Goal: Find specific page/section: Find specific page/section

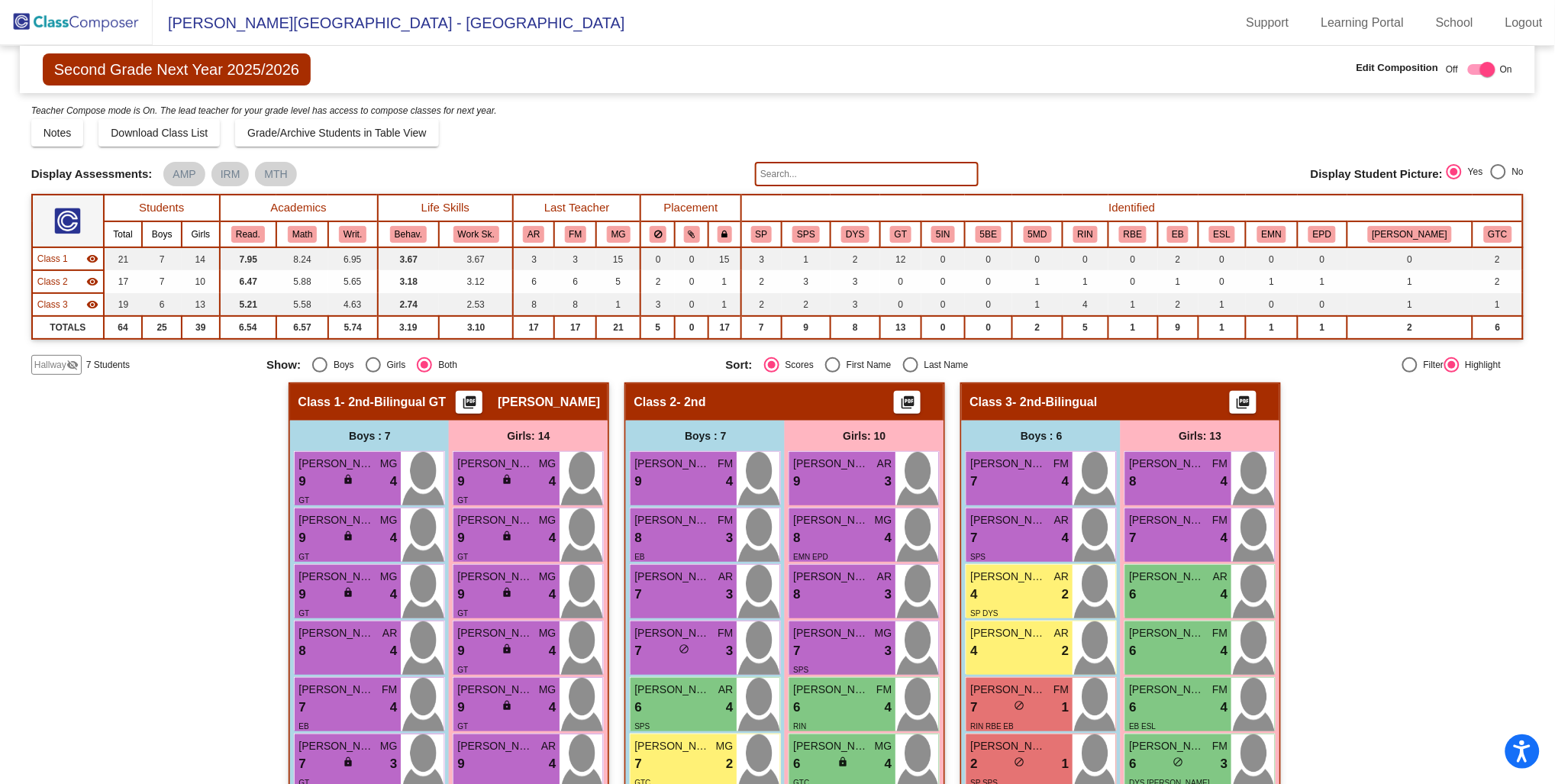
click at [107, 27] on img at bounding box center [76, 22] width 153 height 45
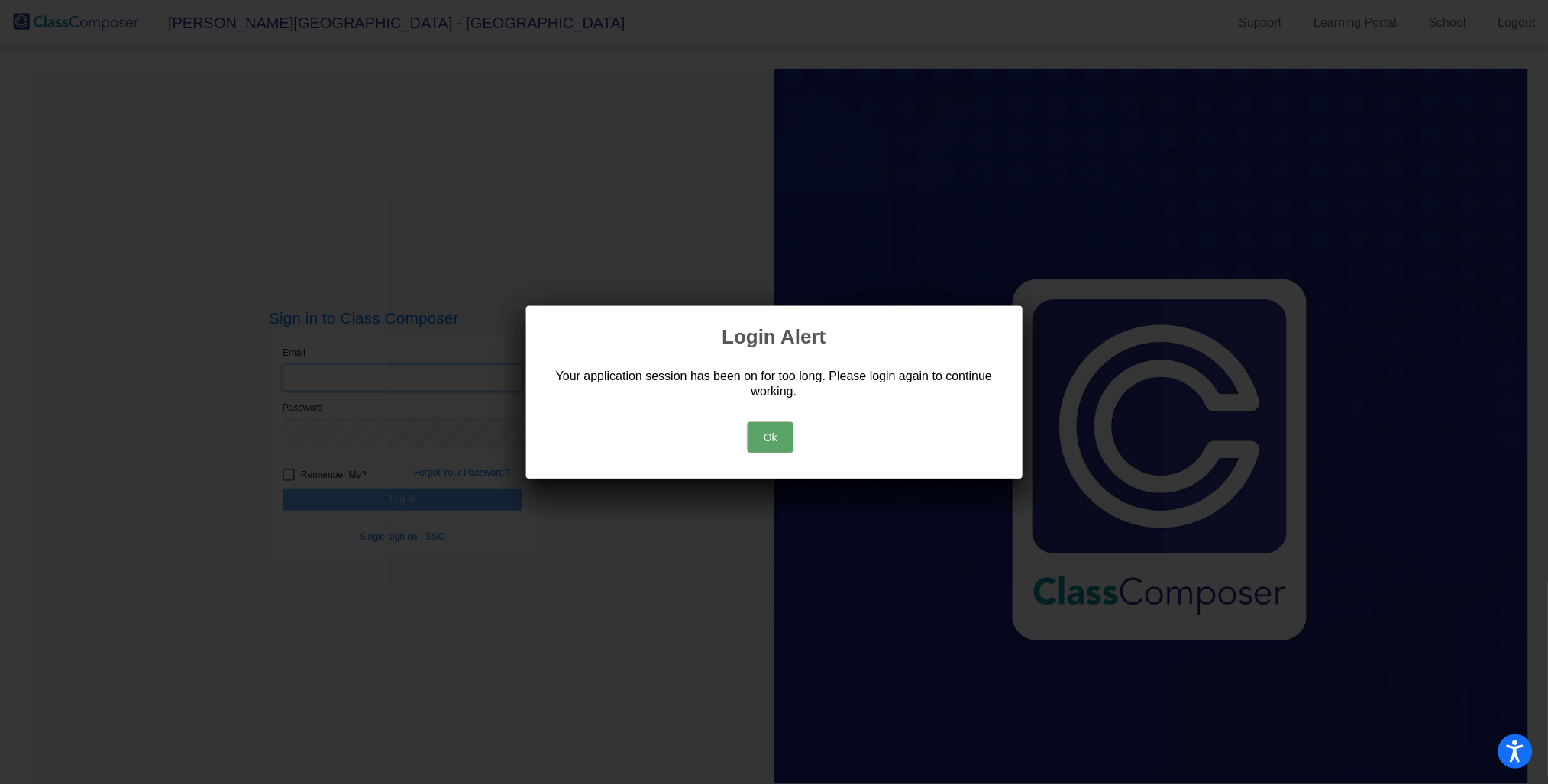
type input "[PERSON_NAME][EMAIL_ADDRESS][PERSON_NAME][DOMAIN_NAME]"
click at [769, 452] on button "Ok" at bounding box center [771, 437] width 46 height 30
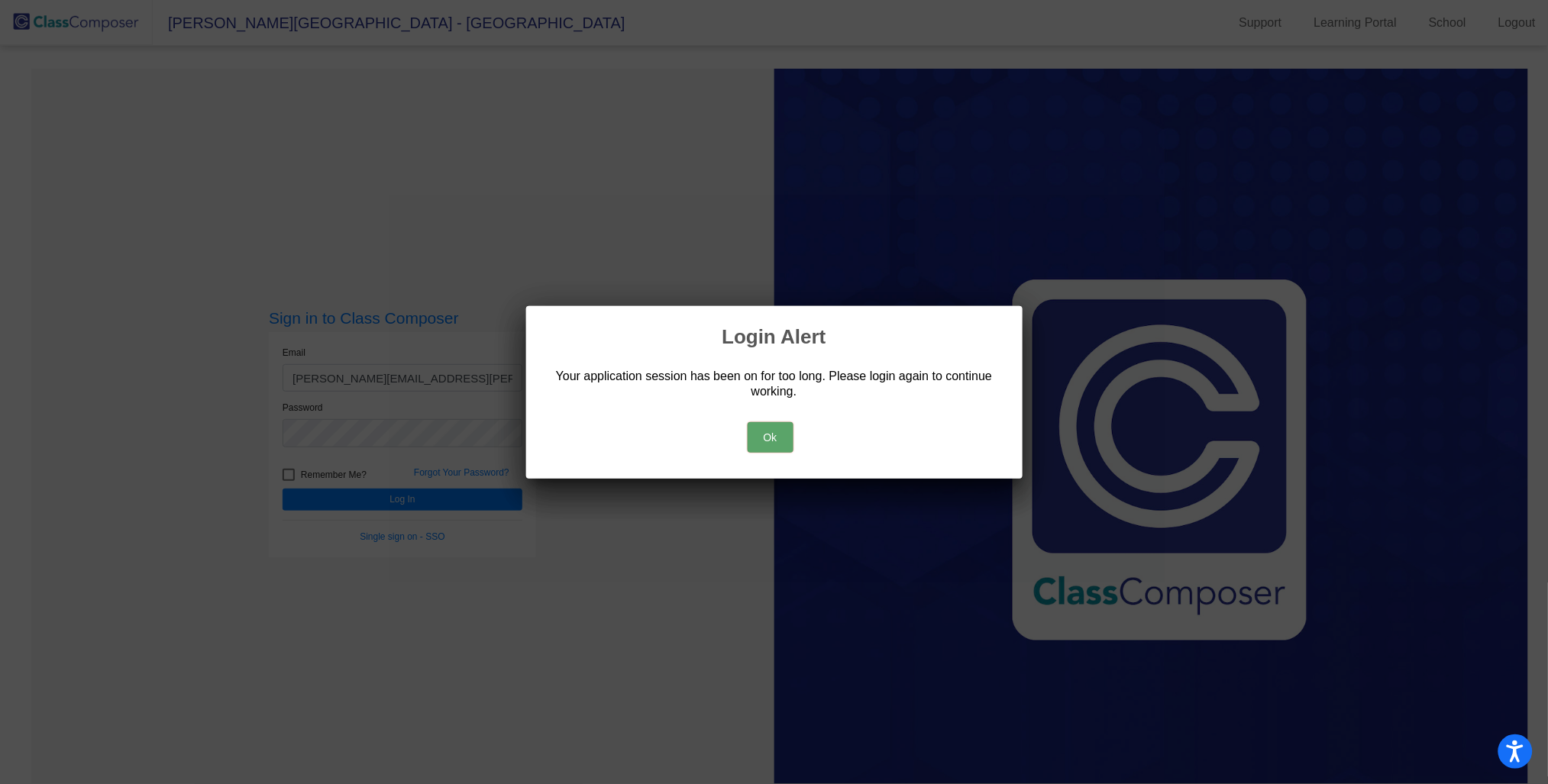
click at [781, 443] on button "Ok" at bounding box center [771, 437] width 46 height 30
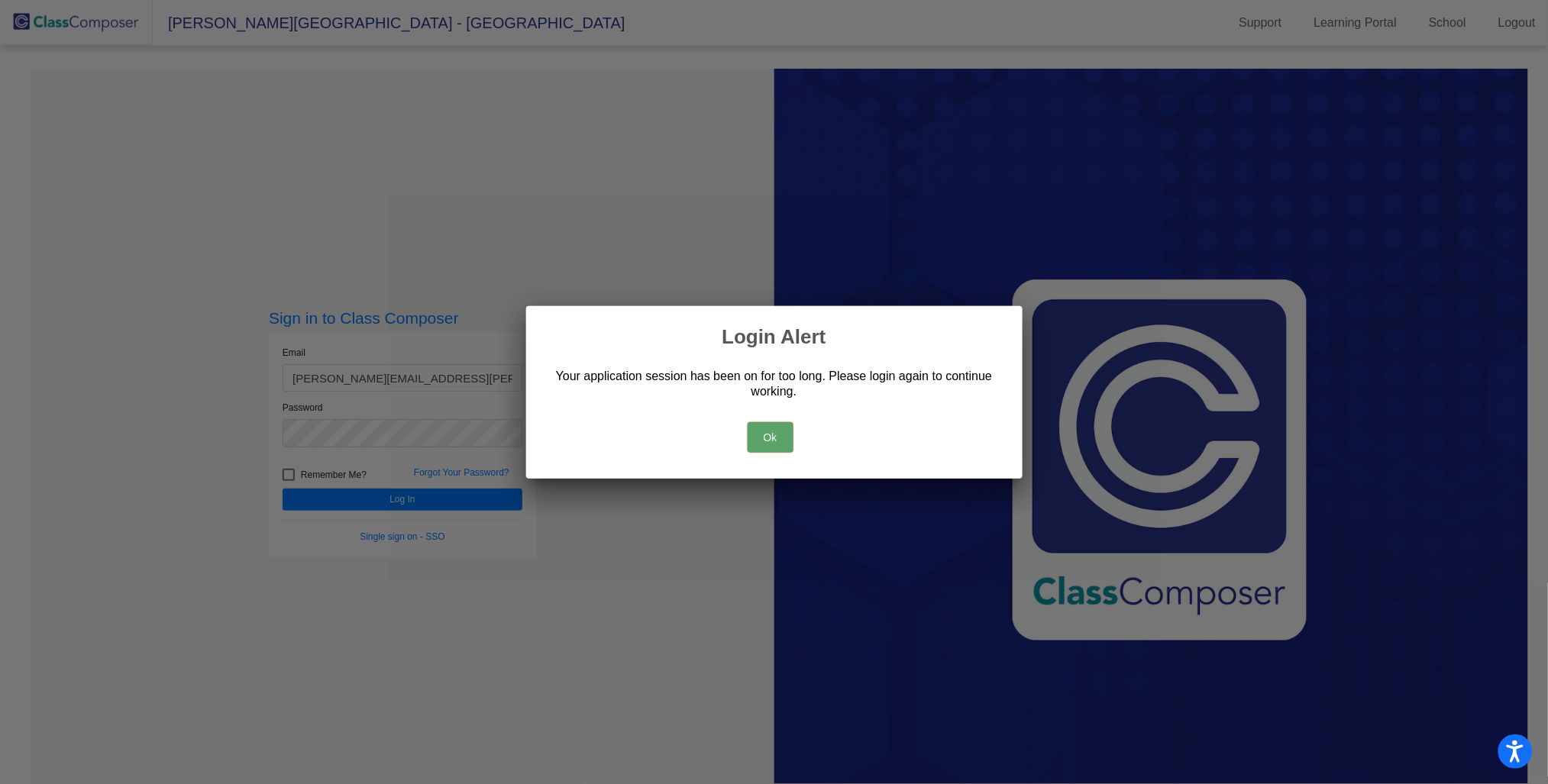
click at [759, 437] on button "Ok" at bounding box center [771, 437] width 46 height 30
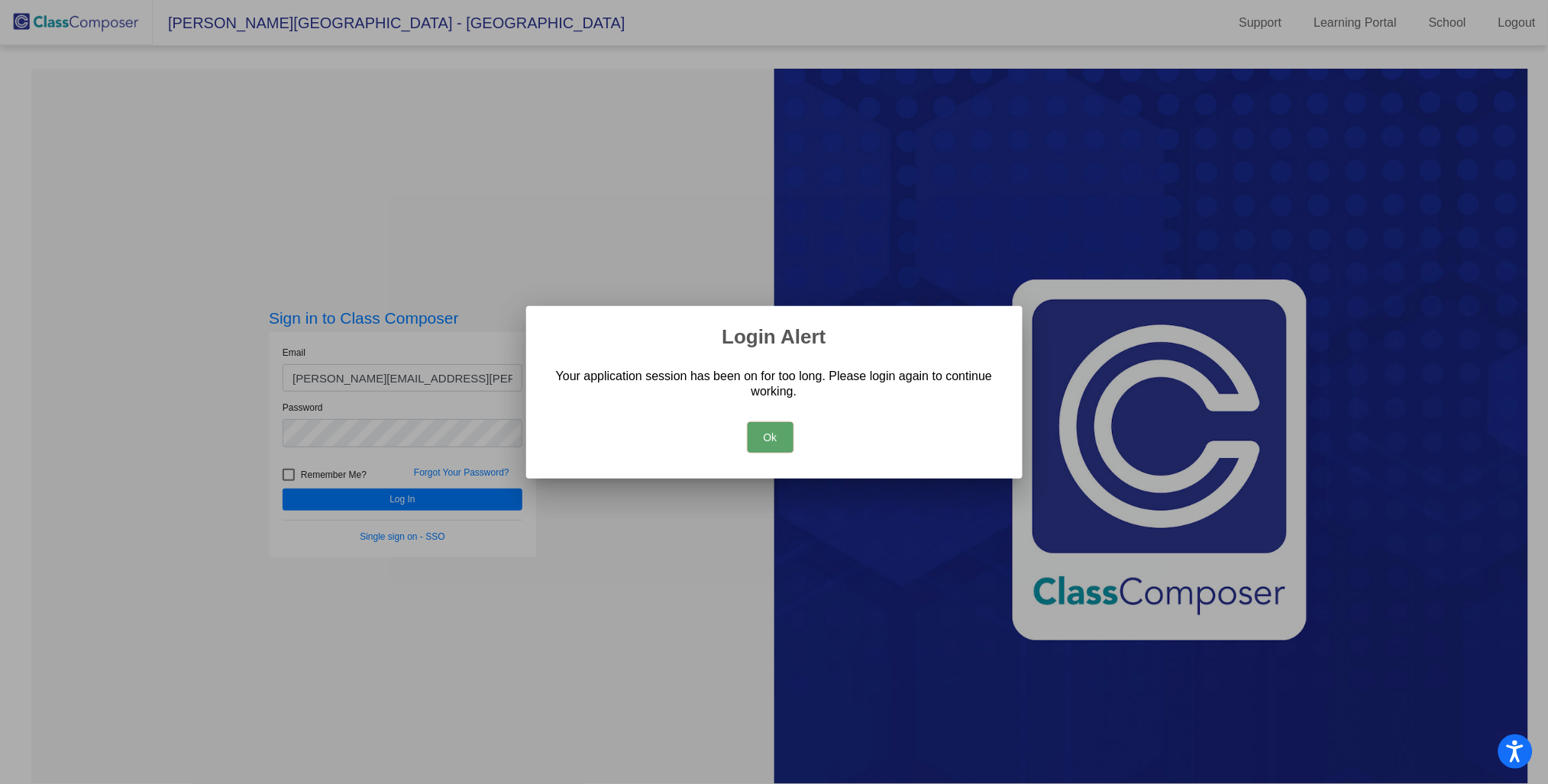
click at [772, 433] on button "Ok" at bounding box center [771, 437] width 46 height 30
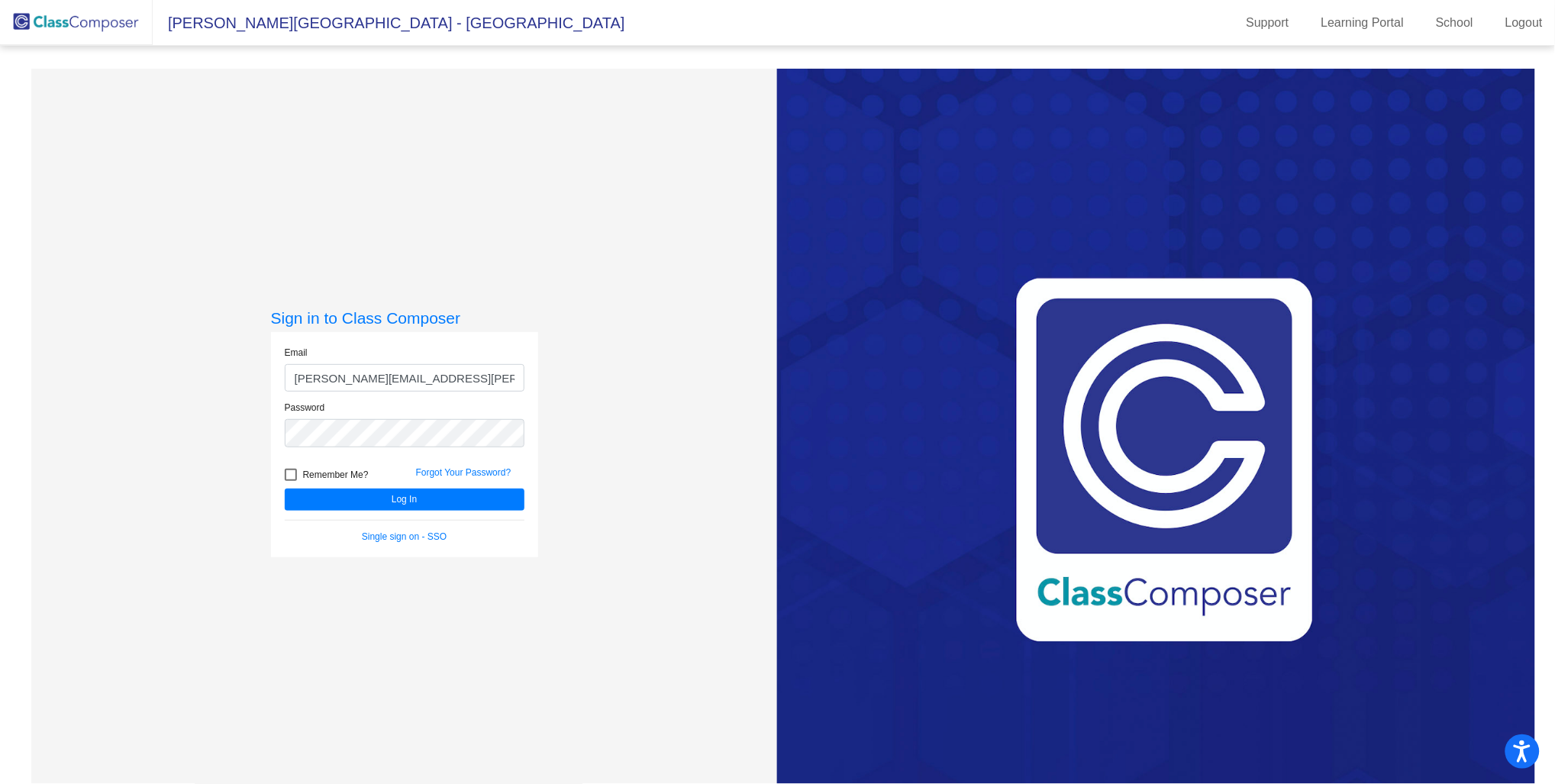
click at [765, 440] on div "Sign in to Class Composer Email [PERSON_NAME][EMAIL_ADDRESS][PERSON_NAME][DOMAI…" at bounding box center [404, 460] width 747 height 784
click at [481, 490] on button "Log In" at bounding box center [405, 499] width 240 height 22
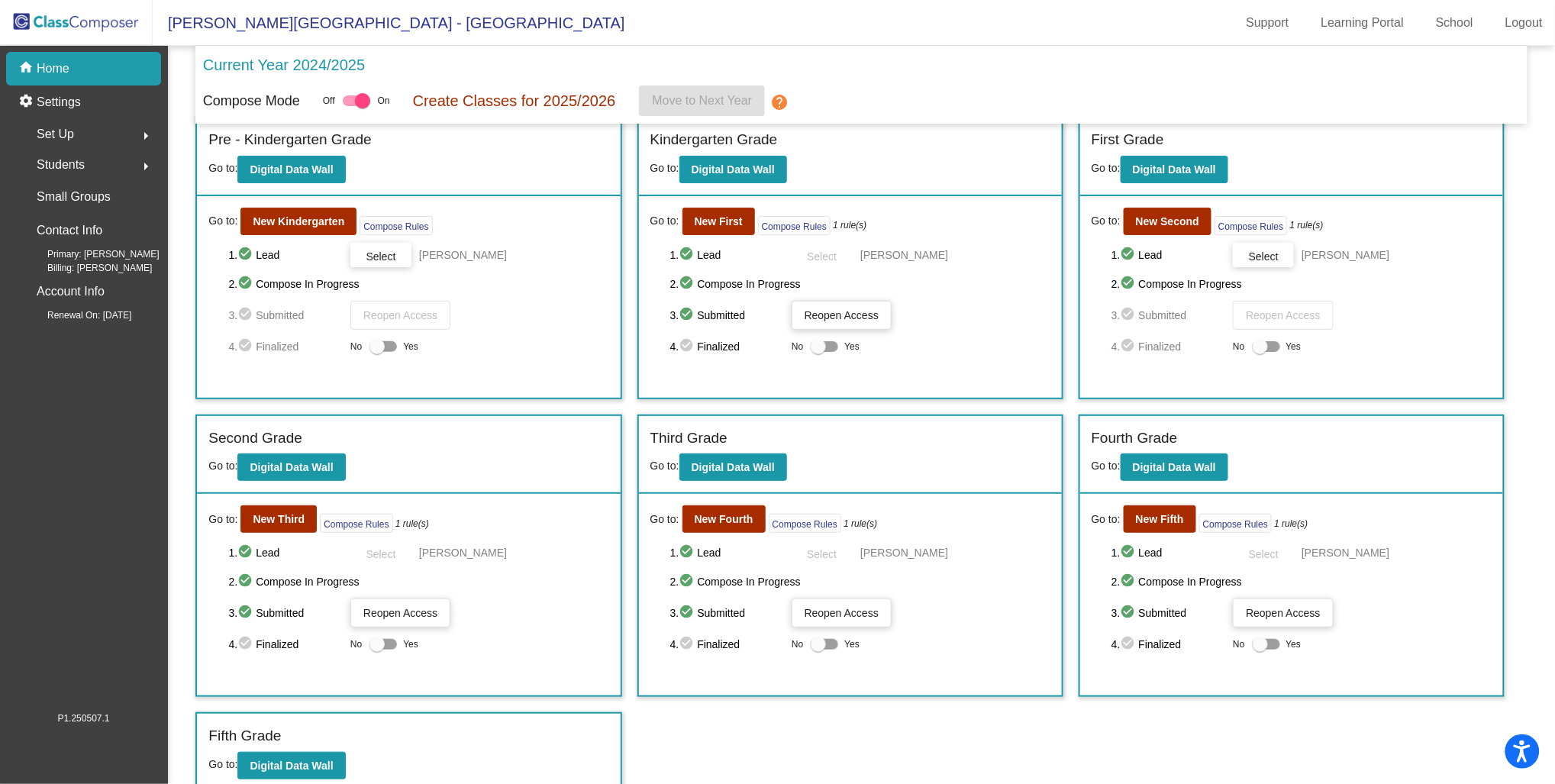
scroll to position [20, 0]
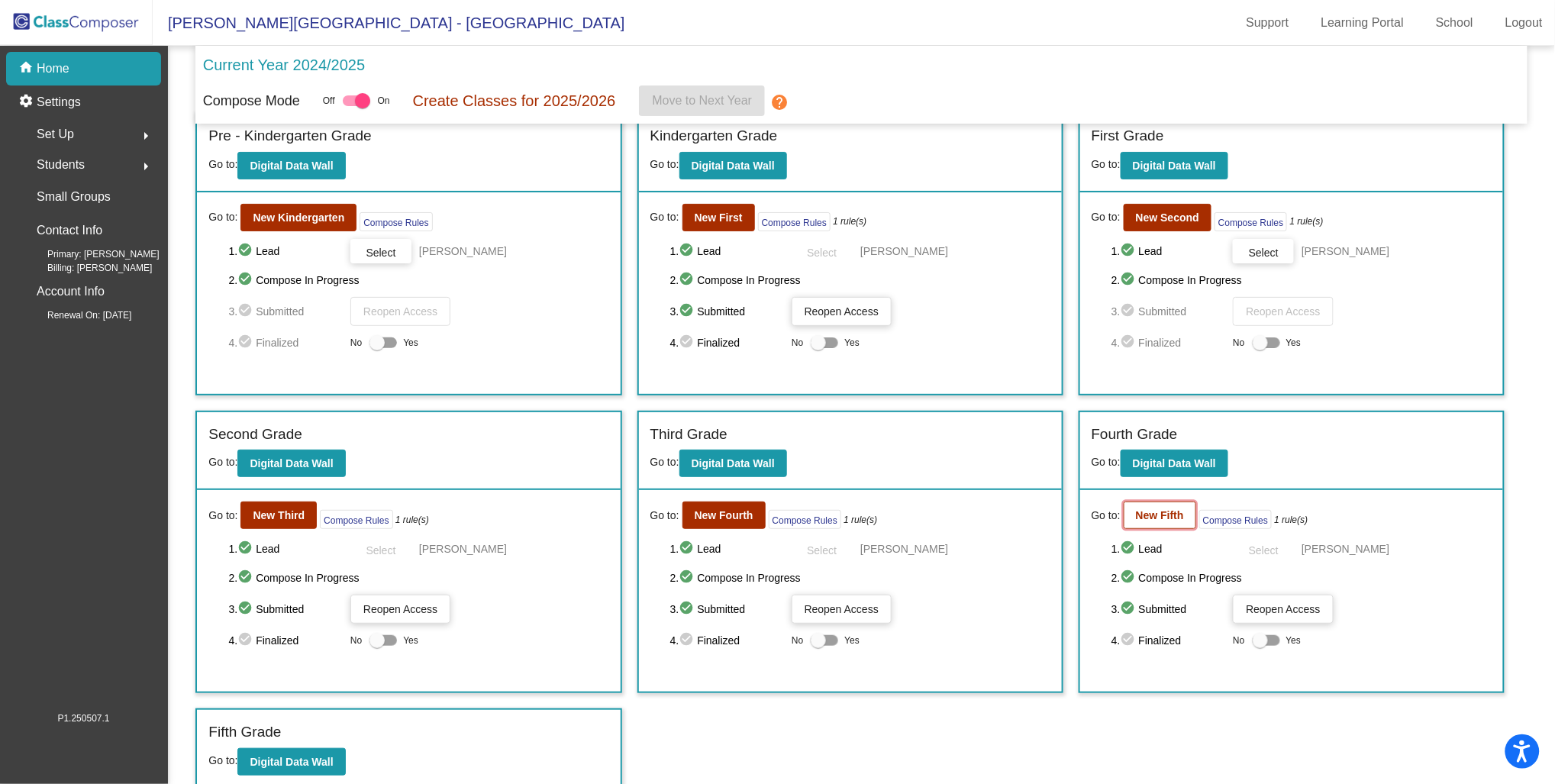
click at [1149, 502] on button "New Fifth" at bounding box center [1161, 515] width 73 height 28
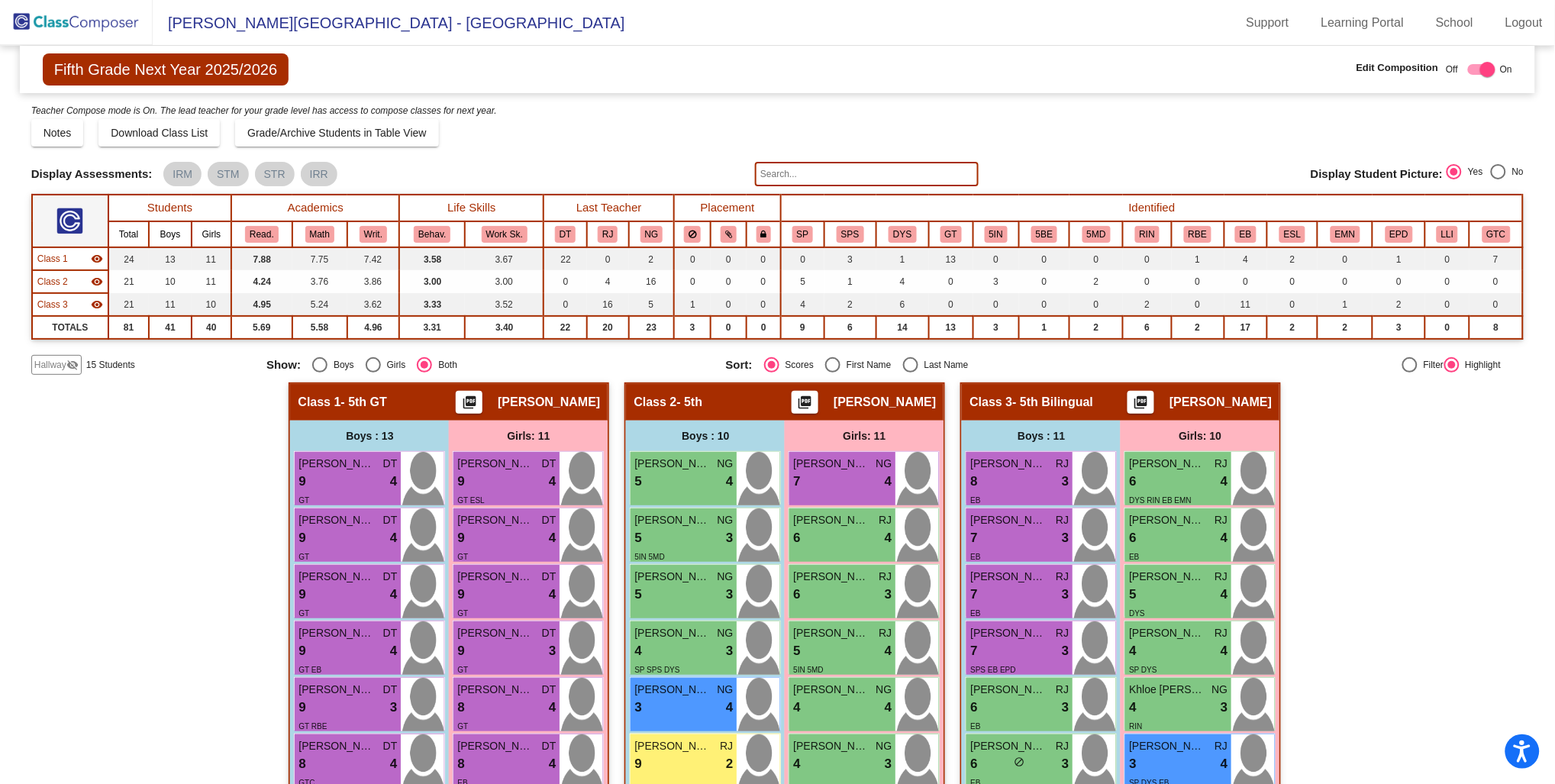
click at [95, 278] on mat-icon "visibility" at bounding box center [97, 281] width 12 height 12
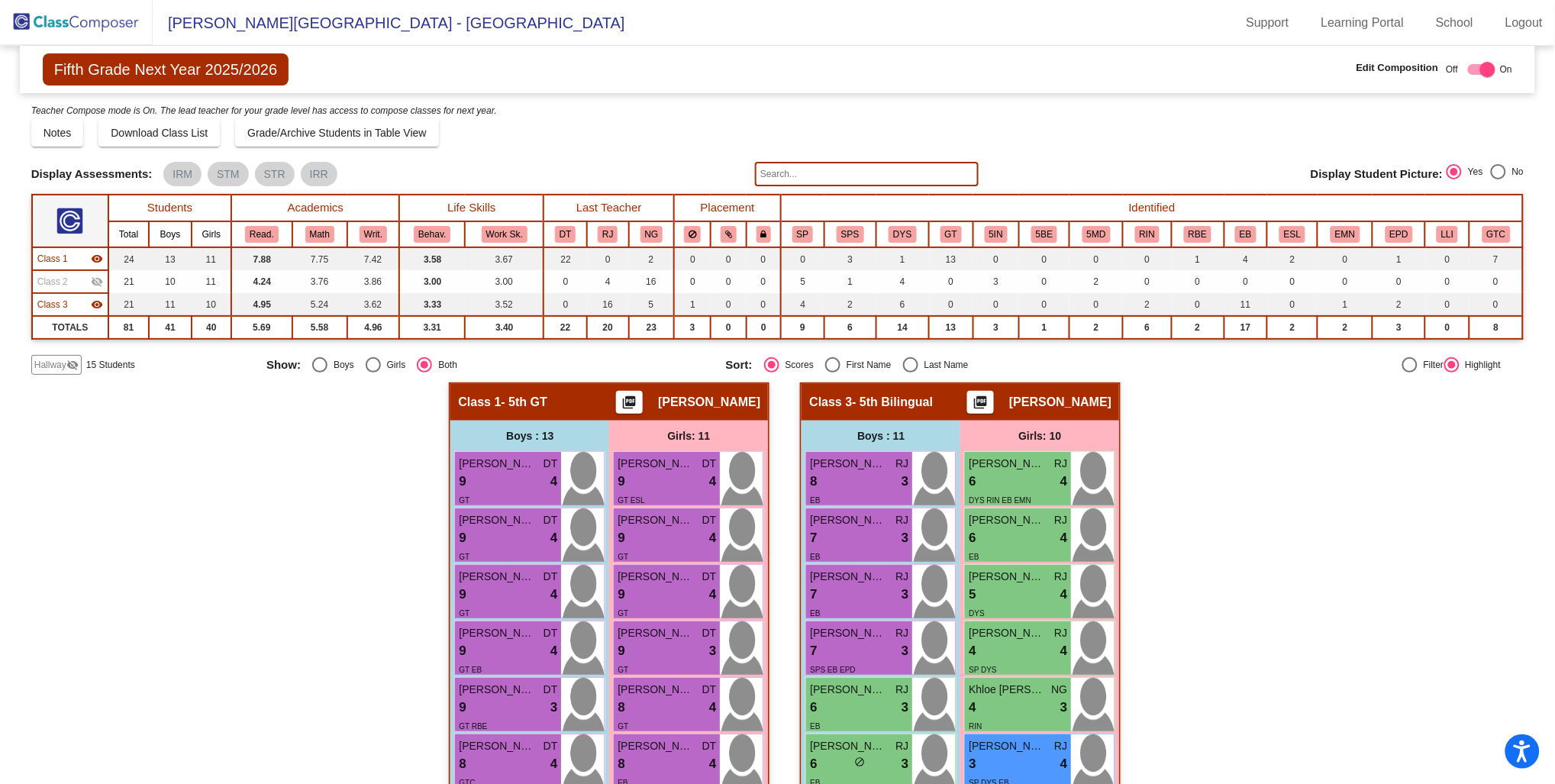
click at [95, 278] on mat-icon "visibility_off" at bounding box center [97, 281] width 12 height 12
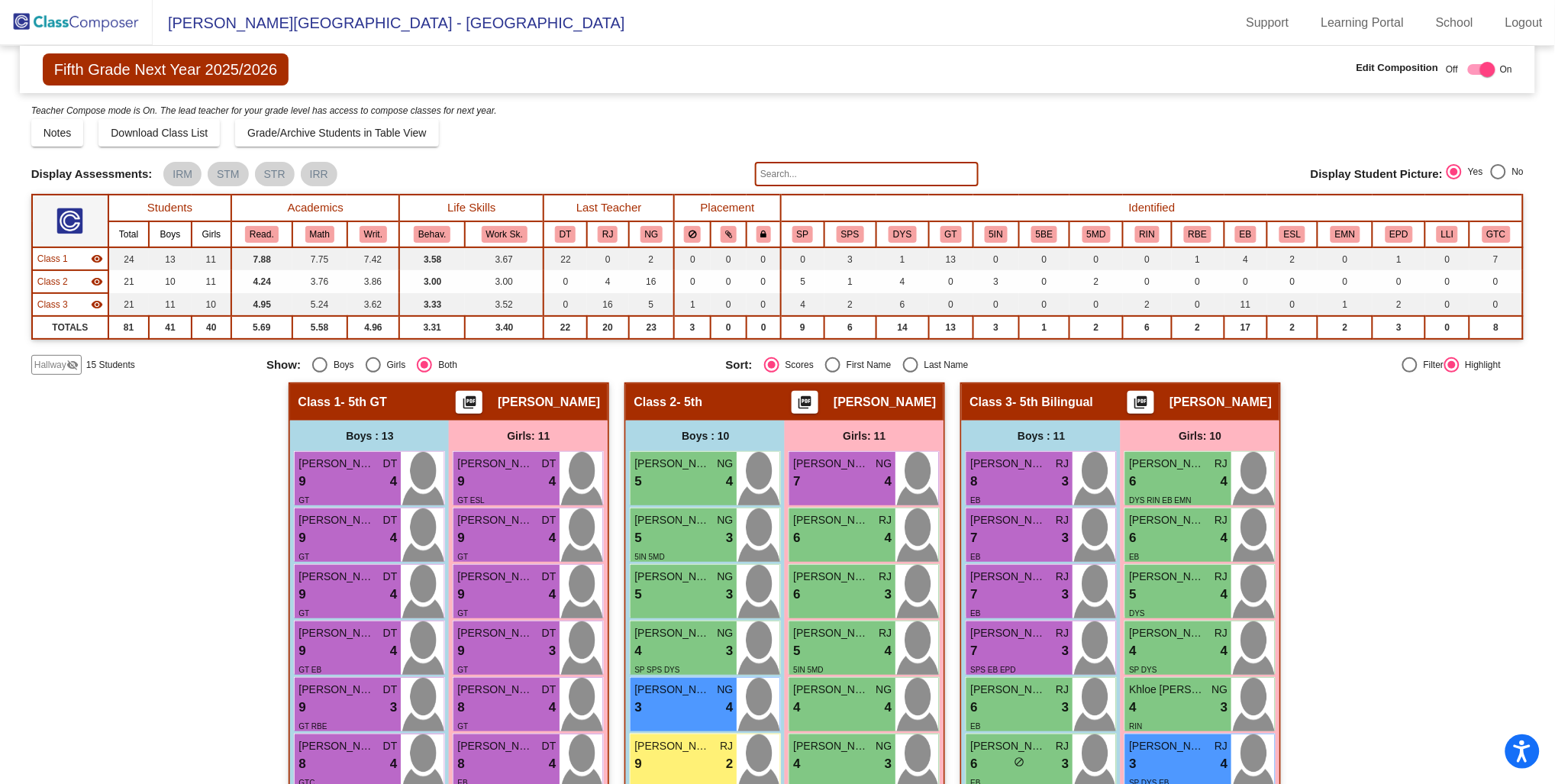
click at [97, 253] on mat-icon "visibility" at bounding box center [97, 259] width 12 height 12
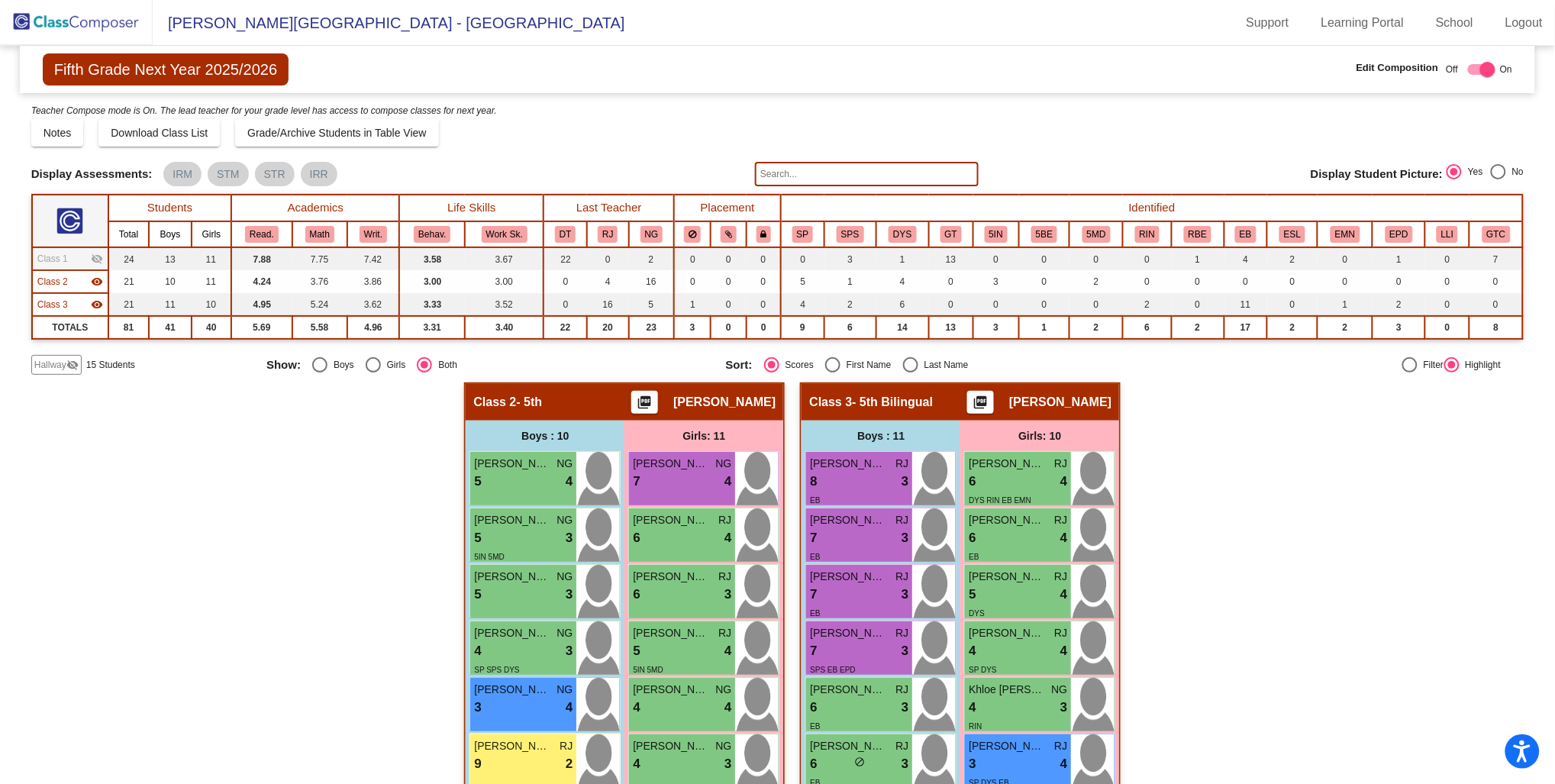
click at [98, 302] on mat-icon "visibility" at bounding box center [97, 305] width 12 height 12
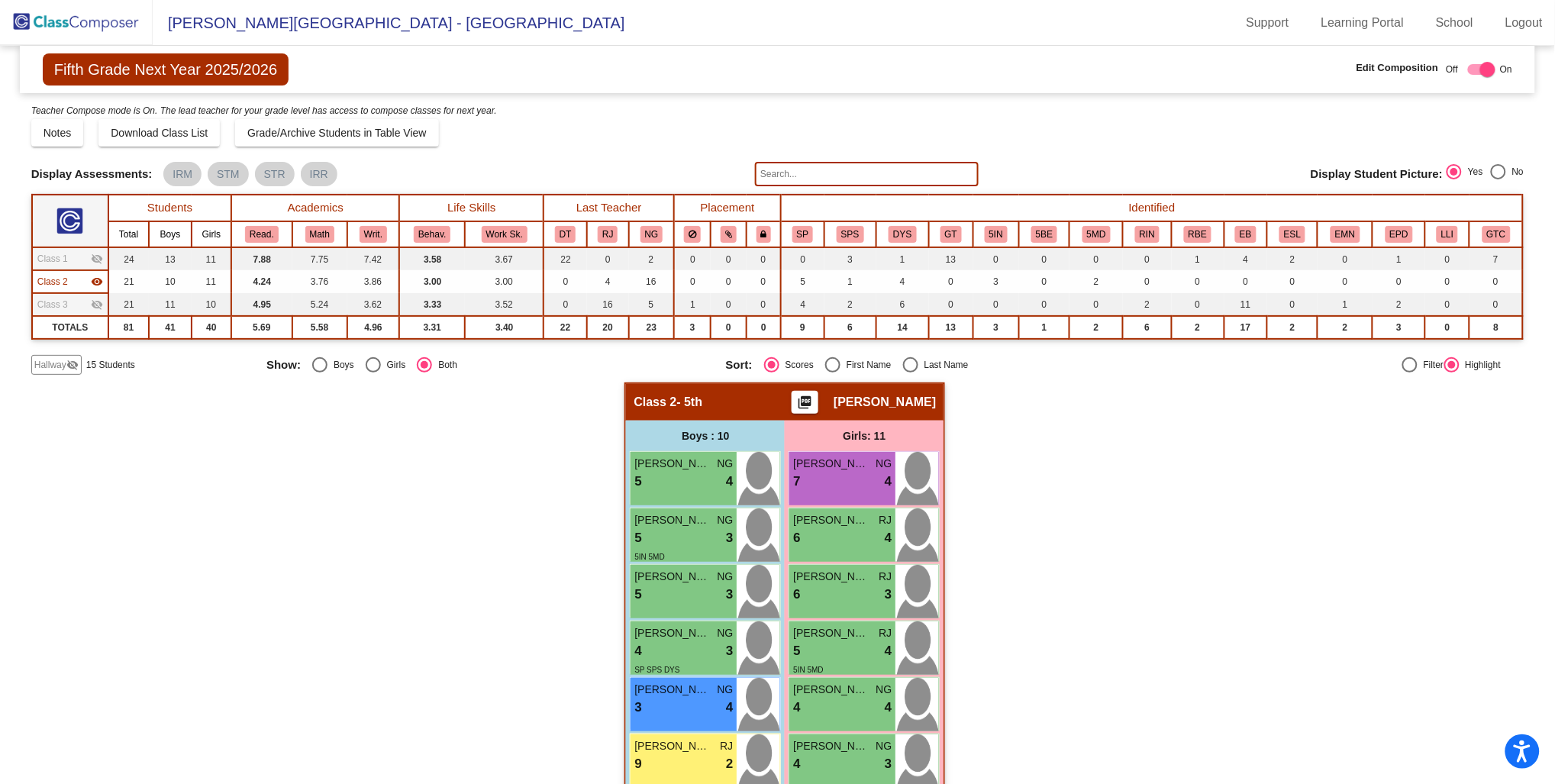
click at [94, 300] on mat-icon "visibility_off" at bounding box center [97, 305] width 12 height 12
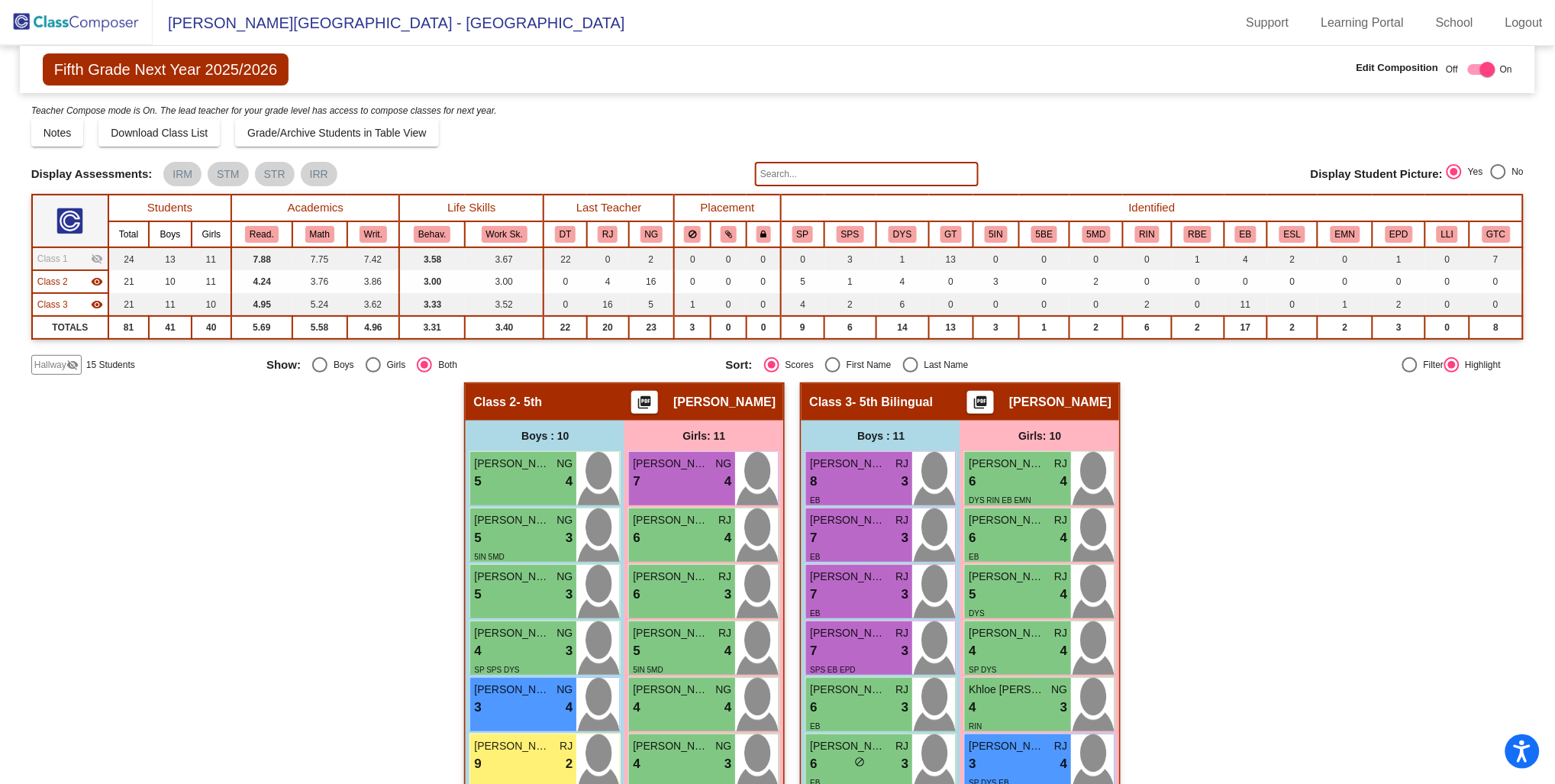
click at [93, 281] on mat-icon "visibility" at bounding box center [97, 281] width 12 height 12
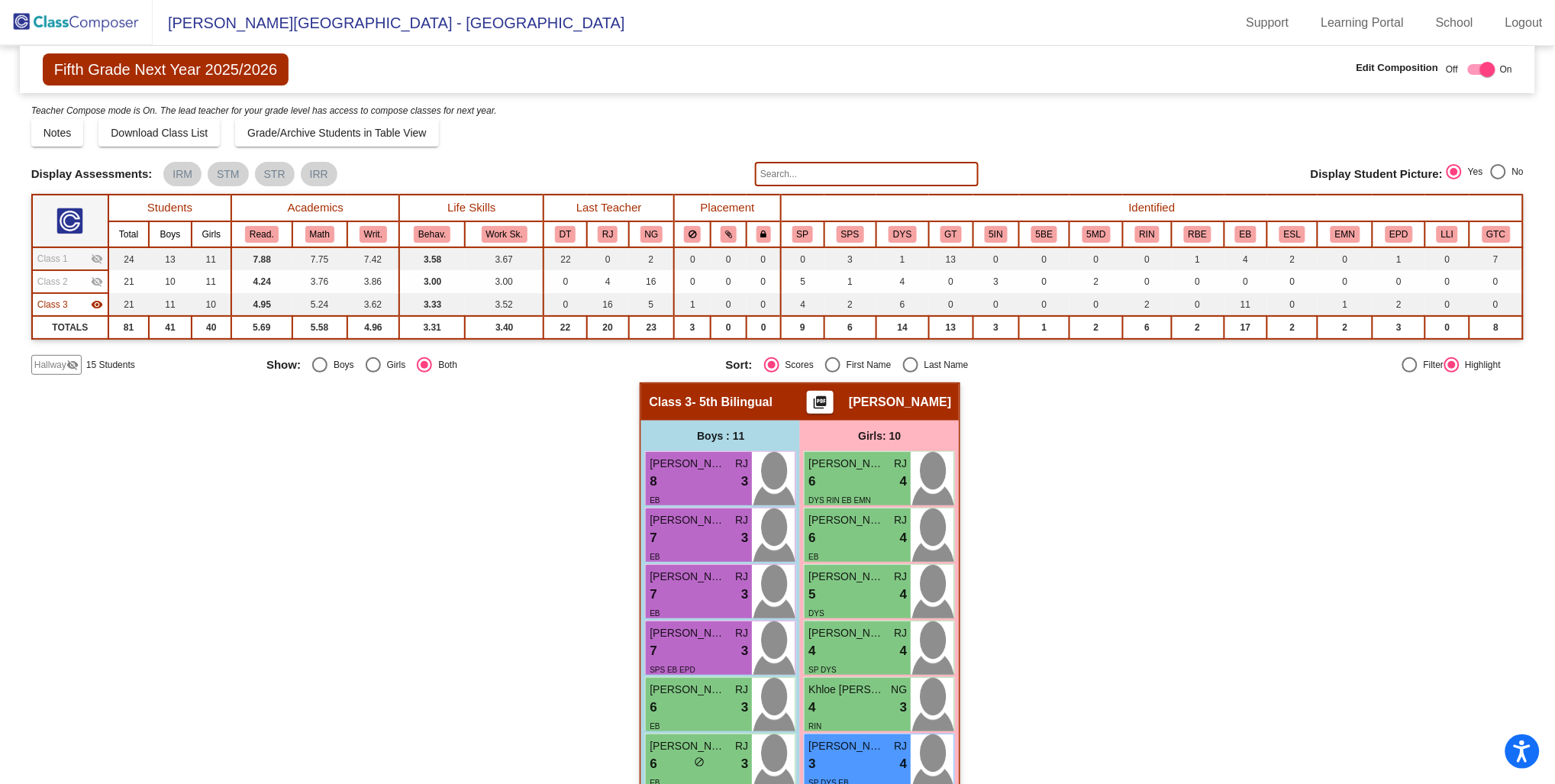
click at [101, 299] on mat-icon "visibility" at bounding box center [97, 305] width 12 height 12
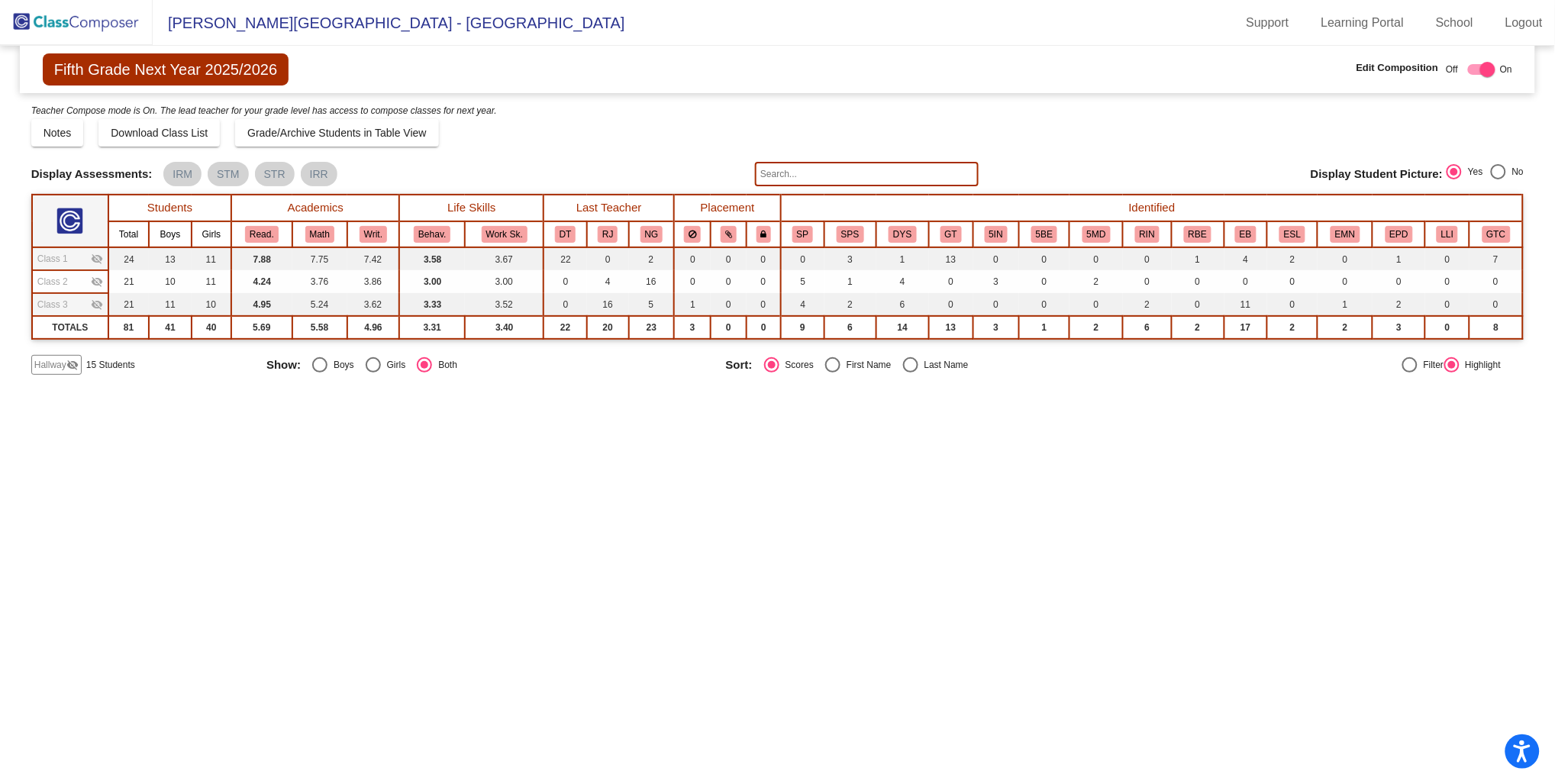
click at [95, 256] on mat-icon "visibility_off" at bounding box center [97, 259] width 12 height 12
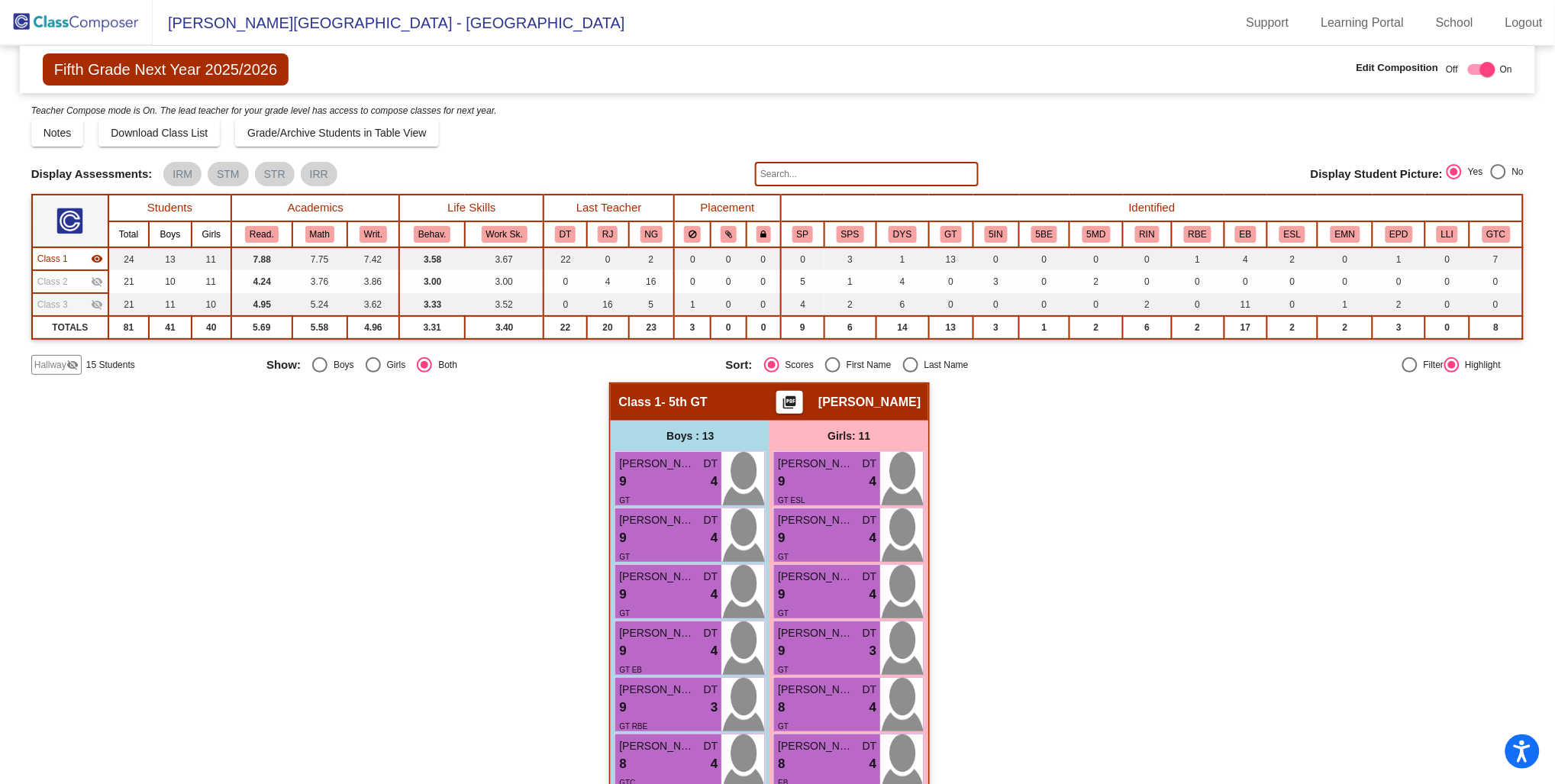
click at [1227, 585] on div "Hallway - Hallway Class picture_as_pdf Add Student First Name Last Name Student…" at bounding box center [778, 796] width 1494 height 828
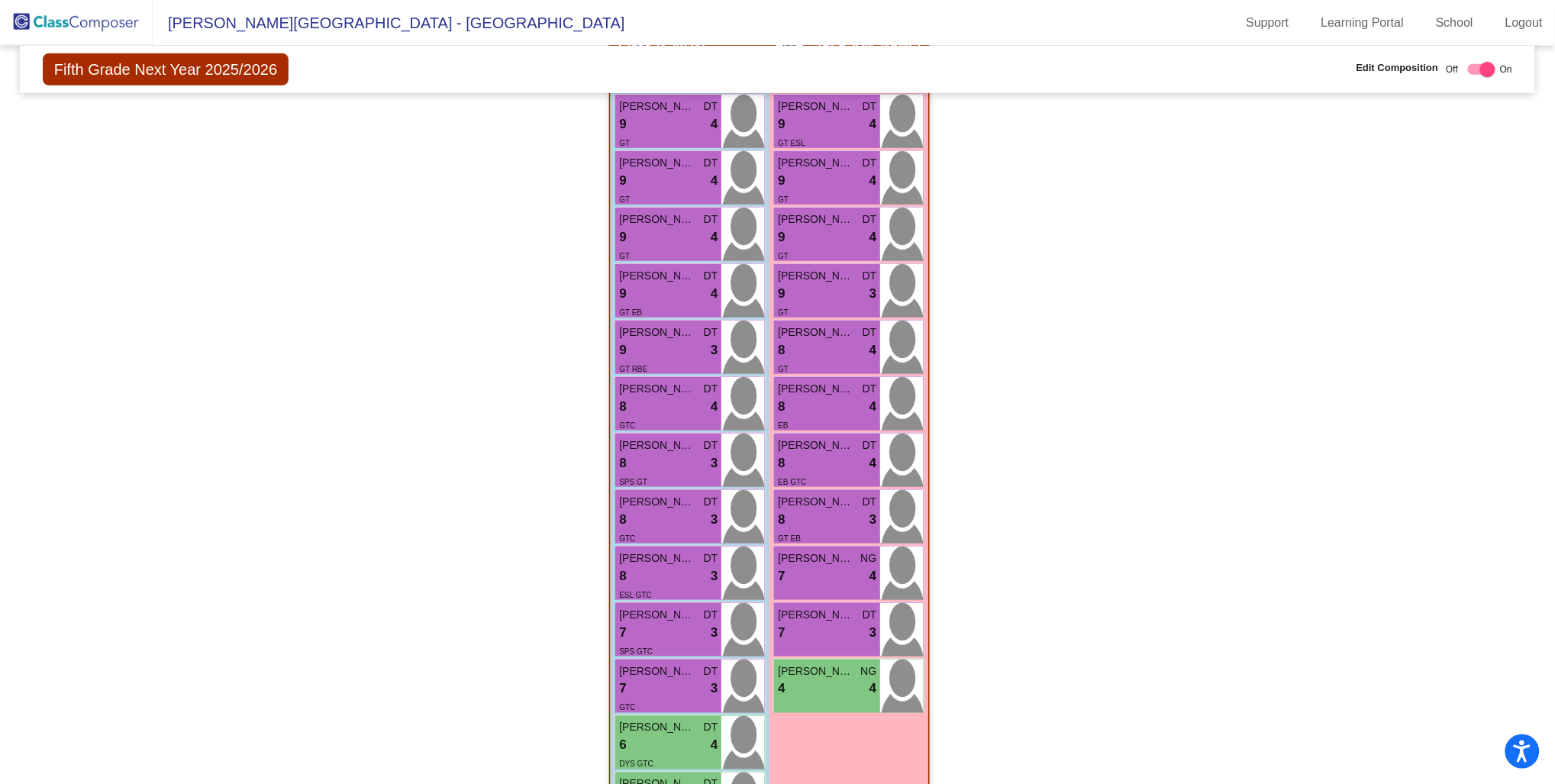
scroll to position [422, 0]
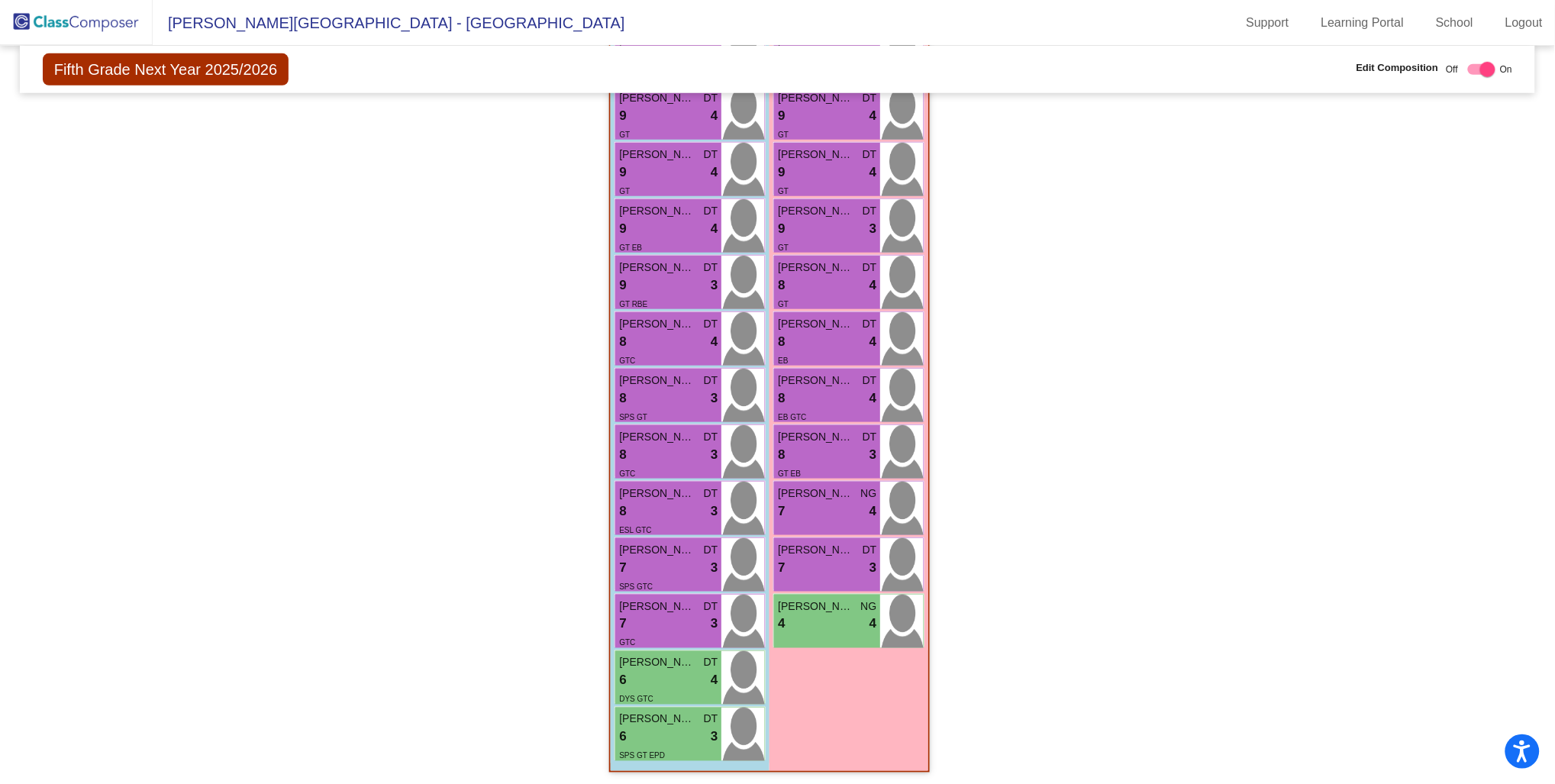
click at [316, 331] on div "Hallway - Hallway Class picture_as_pdf Add Student First Name Last Name Student…" at bounding box center [778, 374] width 1494 height 828
click at [1150, 544] on div "Hallway - Hallway Class picture_as_pdf Add Student First Name Last Name Student…" at bounding box center [778, 374] width 1494 height 828
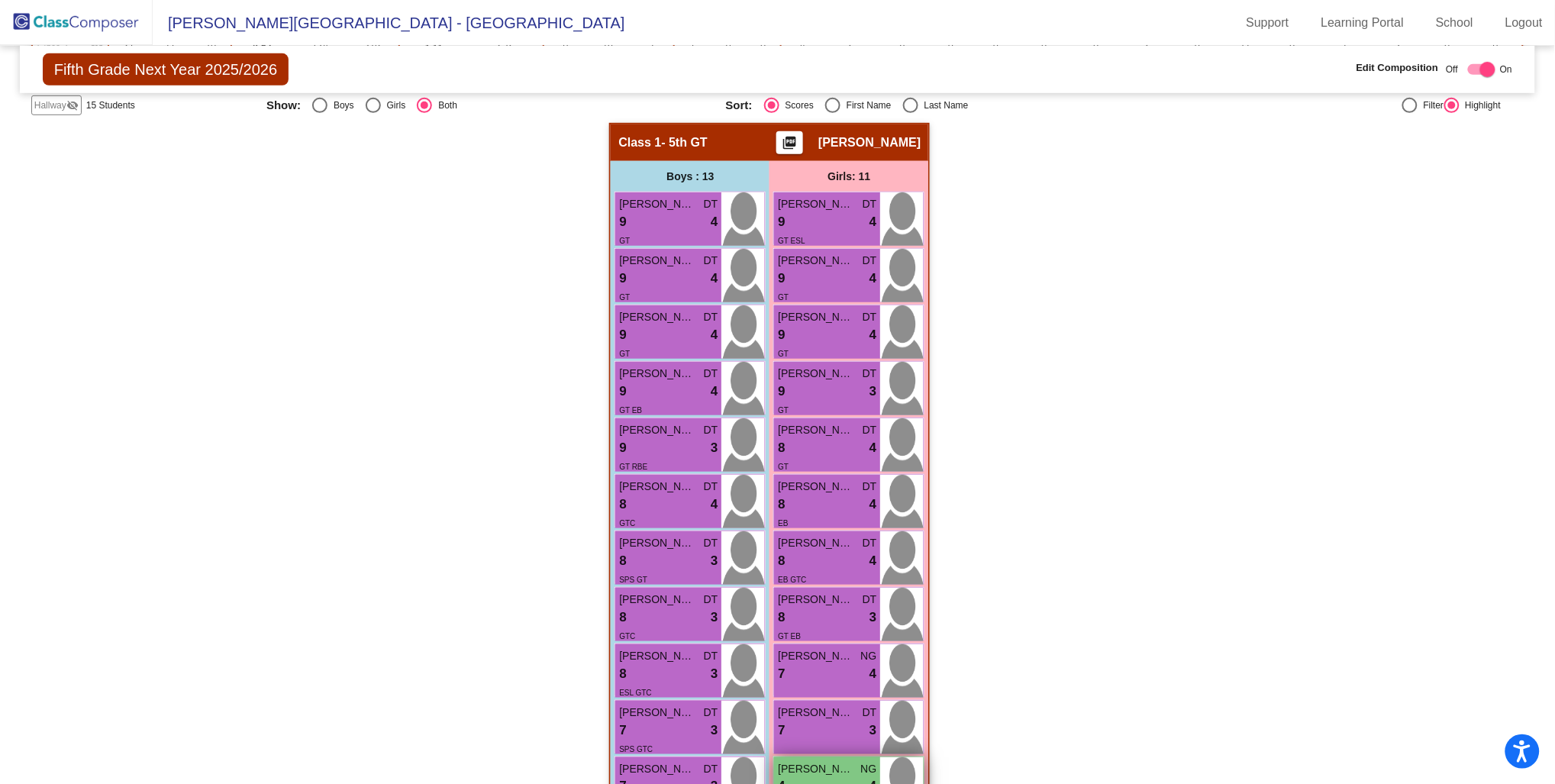
scroll to position [253, 0]
